Goal: Task Accomplishment & Management: Complete application form

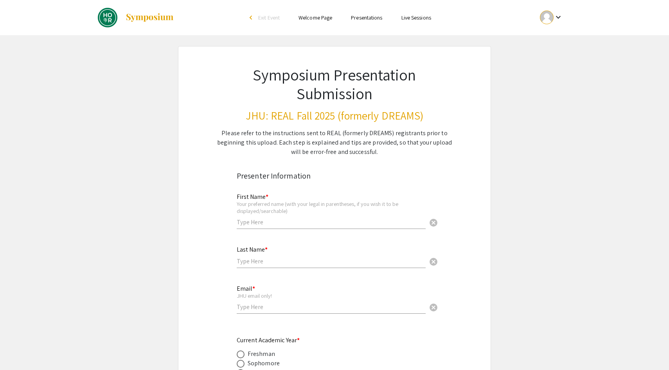
click at [286, 219] on input "text" at bounding box center [331, 222] width 189 height 8
type input "[PERSON_NAME]"
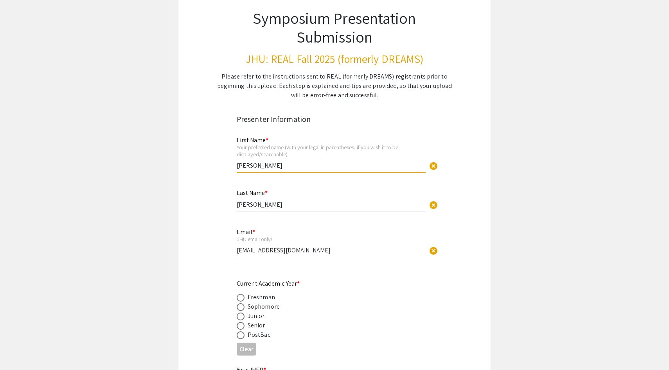
scroll to position [68, 0]
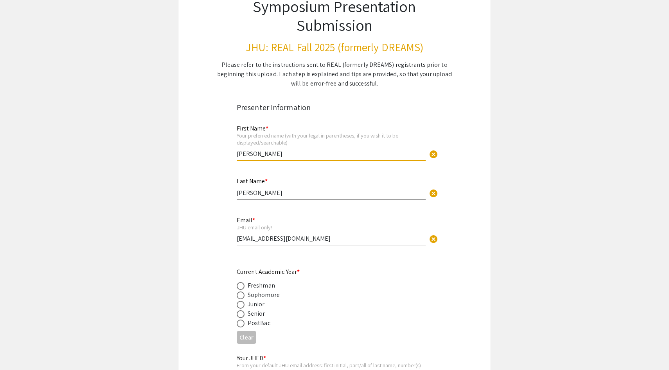
click at [273, 242] on input "[EMAIL_ADDRESS][DOMAIN_NAME]" at bounding box center [331, 239] width 189 height 8
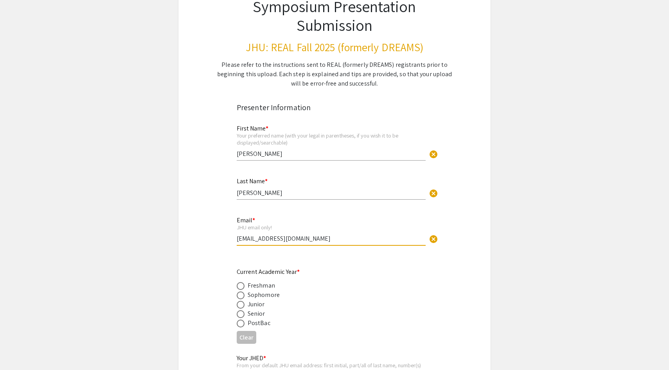
scroll to position [99, 0]
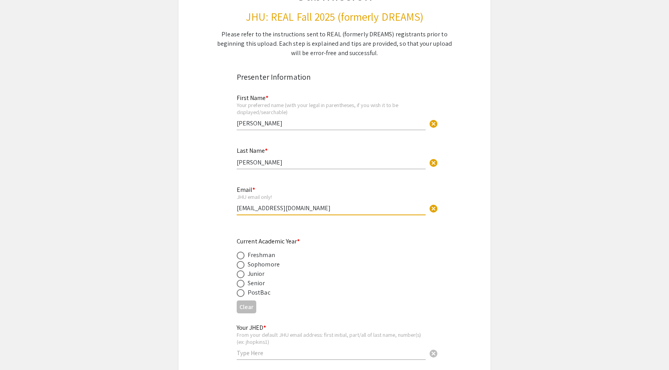
type input "[EMAIL_ADDRESS][DOMAIN_NAME]"
click at [270, 264] on div "Sophomore" at bounding box center [264, 264] width 32 height 9
click at [242, 266] on span at bounding box center [241, 265] width 8 height 8
click at [242, 266] on input "radio" at bounding box center [241, 265] width 8 height 8
radio input "true"
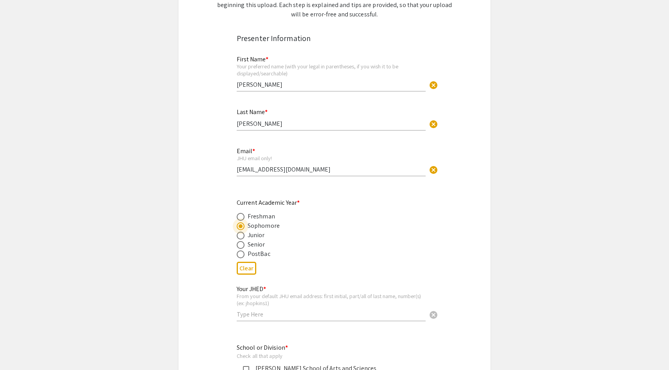
scroll to position [146, 0]
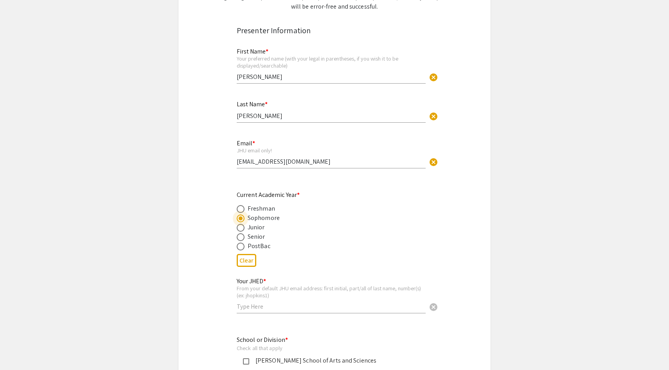
click at [275, 310] on input "text" at bounding box center [331, 307] width 189 height 8
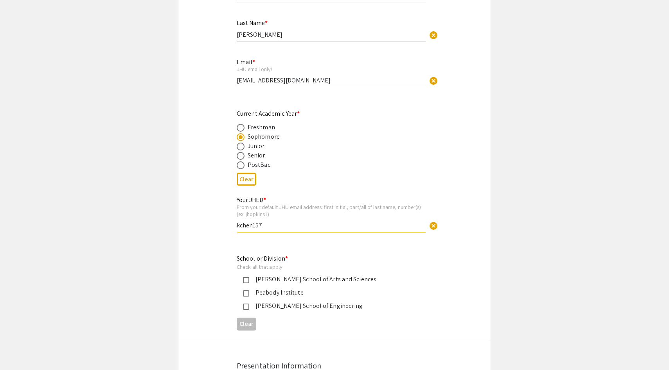
scroll to position [230, 0]
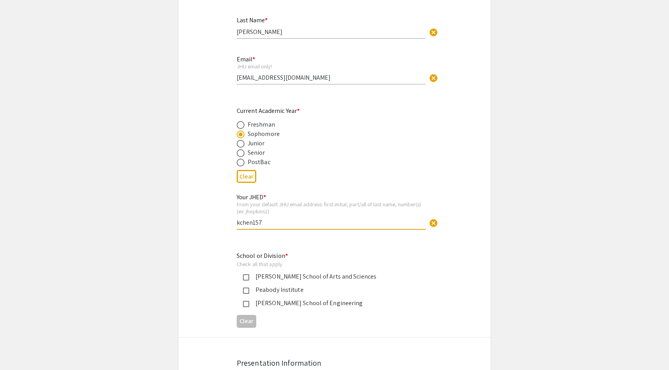
type input "kchen157"
click at [270, 306] on div "[PERSON_NAME] School of Engineering" at bounding box center [331, 303] width 164 height 9
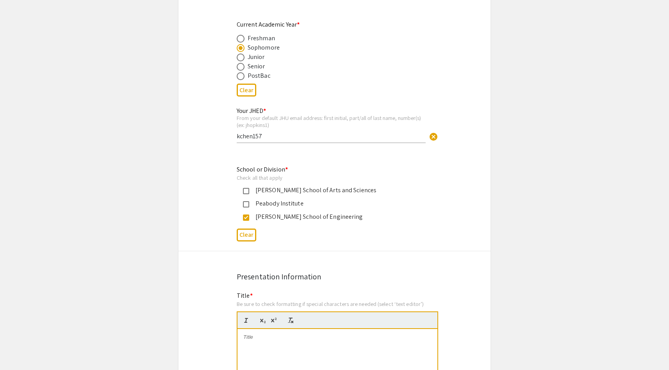
click at [286, 190] on div "[PERSON_NAME] School of Arts and Sciences" at bounding box center [331, 190] width 164 height 9
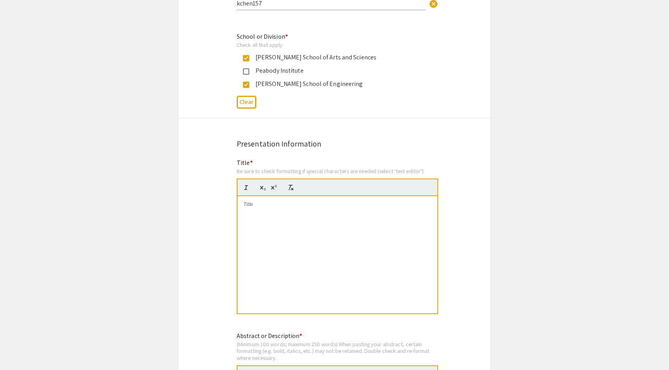
click at [291, 261] on div at bounding box center [337, 254] width 200 height 117
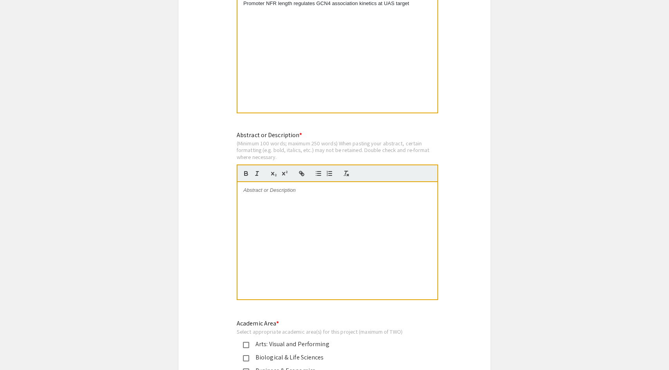
scroll to position [662, 0]
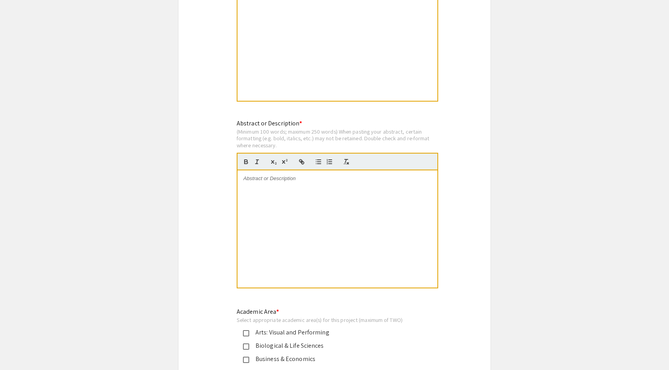
click at [302, 260] on div at bounding box center [337, 229] width 200 height 117
click at [247, 241] on div at bounding box center [337, 229] width 200 height 117
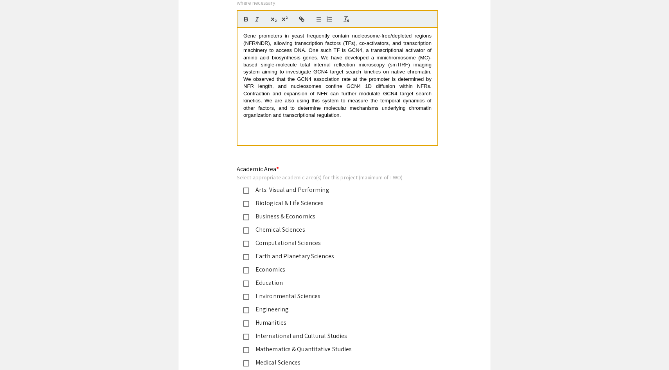
scroll to position [815, 0]
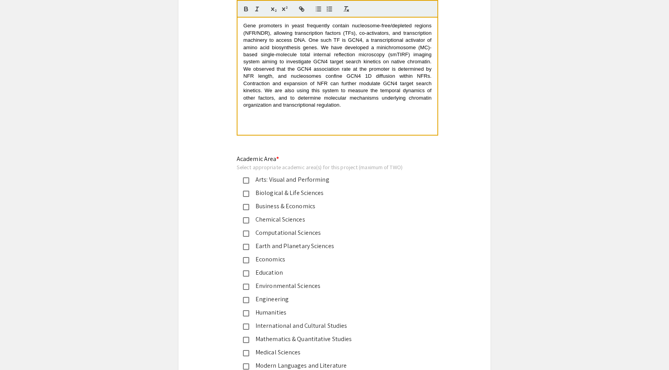
click at [273, 194] on div "Biological & Life Sciences" at bounding box center [331, 193] width 164 height 9
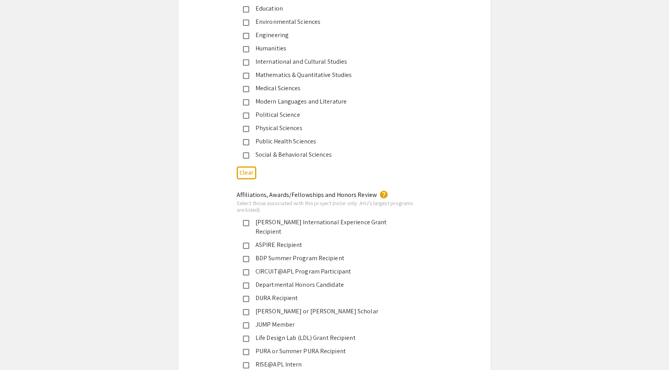
scroll to position [1082, 0]
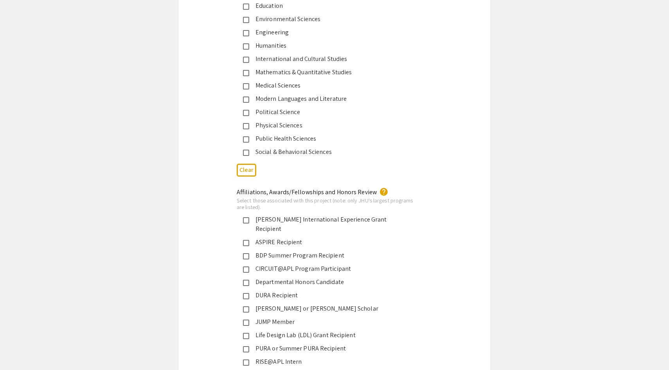
click at [307, 251] on div "BDP Summer Program Recipient" at bounding box center [331, 255] width 164 height 9
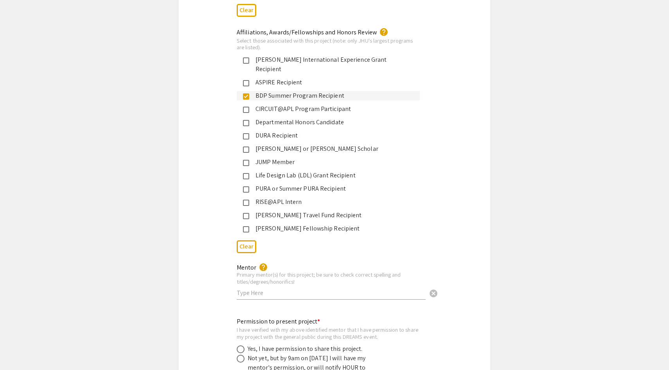
scroll to position [1242, 0]
click at [354, 289] on input "text" at bounding box center [331, 293] width 189 height 8
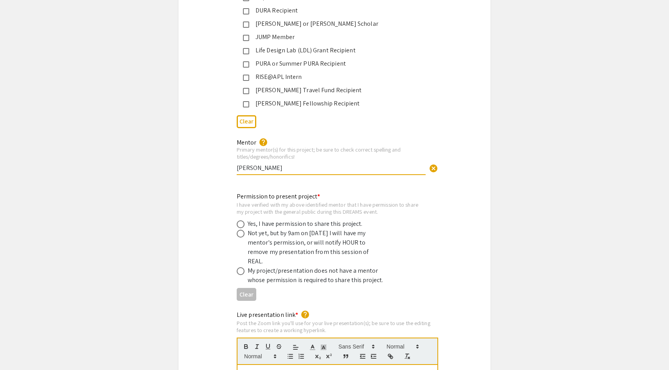
scroll to position [1370, 0]
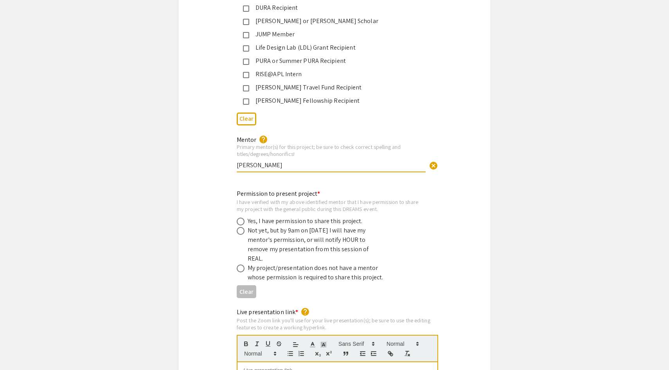
type input "[PERSON_NAME]"
click at [300, 217] on div "Yes, I have permission to share this project." at bounding box center [305, 221] width 115 height 9
click at [241, 218] on span at bounding box center [241, 222] width 8 height 8
click at [241, 218] on input "radio" at bounding box center [241, 222] width 8 height 8
radio input "true"
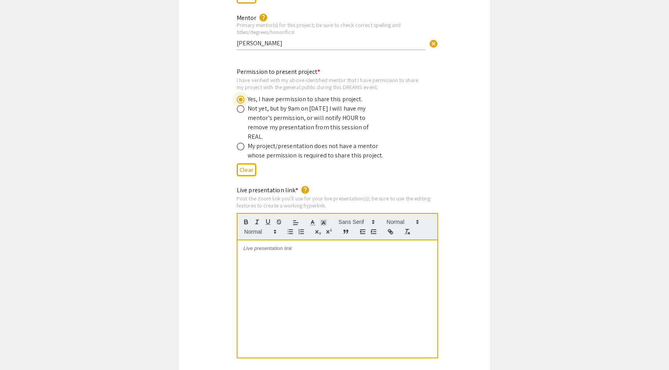
click at [349, 296] on div at bounding box center [337, 299] width 200 height 117
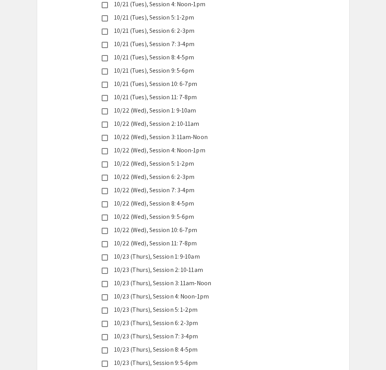
scroll to position [1954, 0]
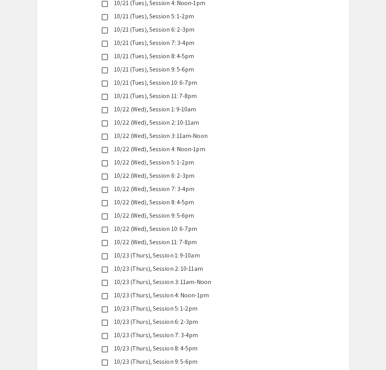
click at [182, 198] on div "10/22 (Wed), Session 8: 4-5pm" at bounding box center [190, 202] width 164 height 9
click at [182, 211] on div "10/22 (Wed), Session 9: 5-6pm" at bounding box center [190, 215] width 164 height 9
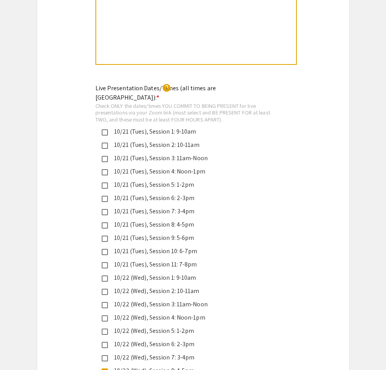
scroll to position [1816, 0]
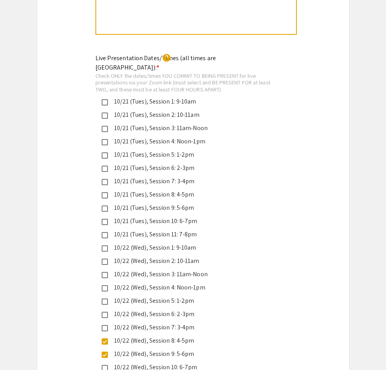
click at [108, 350] on div "10/22 (Wed), Session 9: 5-6pm" at bounding box center [190, 354] width 164 height 9
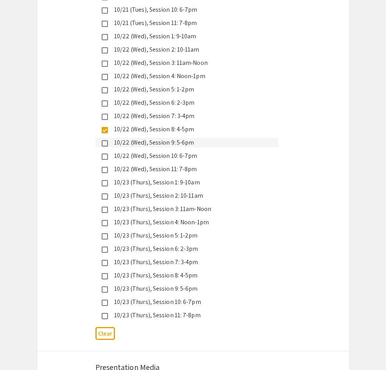
scroll to position [2030, 0]
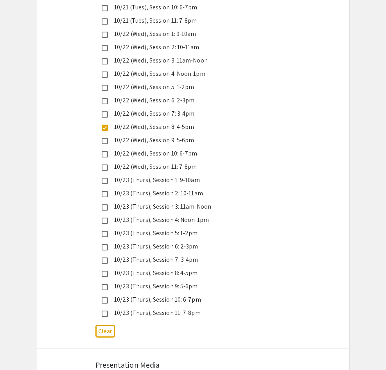
click at [207, 309] on div "10/23 (Thurs), Session 11: 7-8pm" at bounding box center [190, 313] width 164 height 9
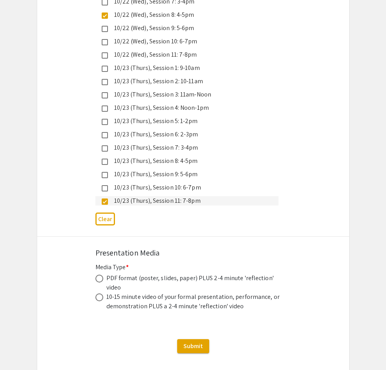
scroll to position [2156, 0]
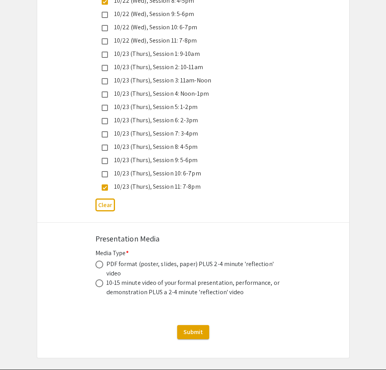
click at [153, 260] on div "PDF format (poster, slides, paper) PLUS 2-4 minute 'reflection' video" at bounding box center [194, 269] width 176 height 19
click at [116, 260] on div "PDF format (poster, slides, paper) PLUS 2-4 minute 'reflection' video" at bounding box center [194, 269] width 176 height 19
click at [102, 261] on span at bounding box center [99, 265] width 8 height 8
click at [102, 261] on input "radio" at bounding box center [99, 265] width 8 height 8
radio input "true"
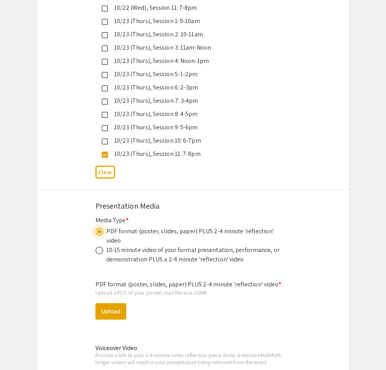
scroll to position [2230, 0]
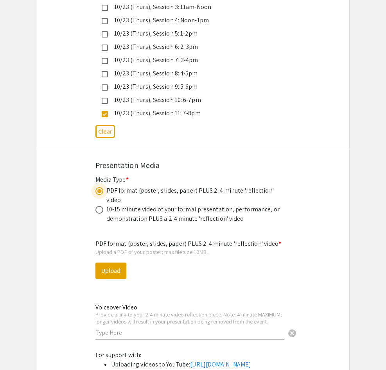
click at [97, 206] on span at bounding box center [99, 210] width 8 height 8
click at [97, 206] on input "radio" at bounding box center [99, 210] width 8 height 8
radio input "true"
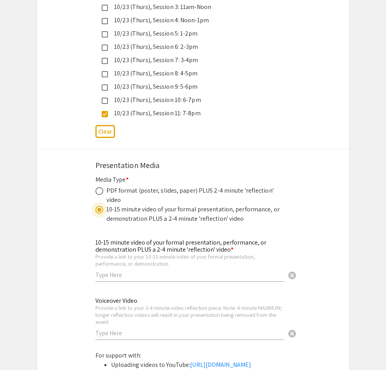
click at [103, 187] on label at bounding box center [100, 191] width 11 height 8
click at [103, 187] on input "radio" at bounding box center [99, 191] width 8 height 8
radio input "true"
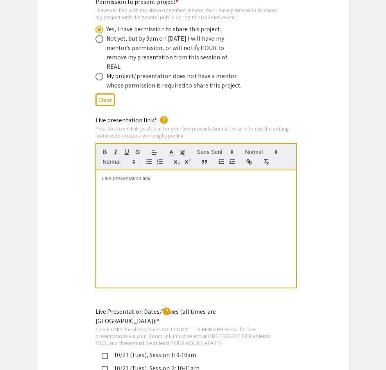
scroll to position [1541, 0]
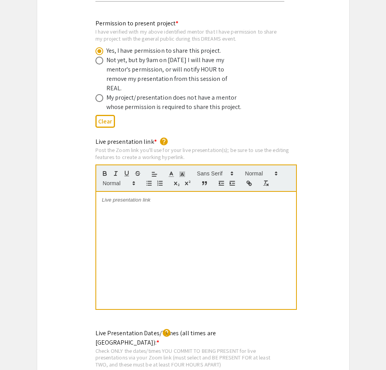
click at [155, 213] on div at bounding box center [196, 250] width 200 height 117
